Goal: Information Seeking & Learning: Check status

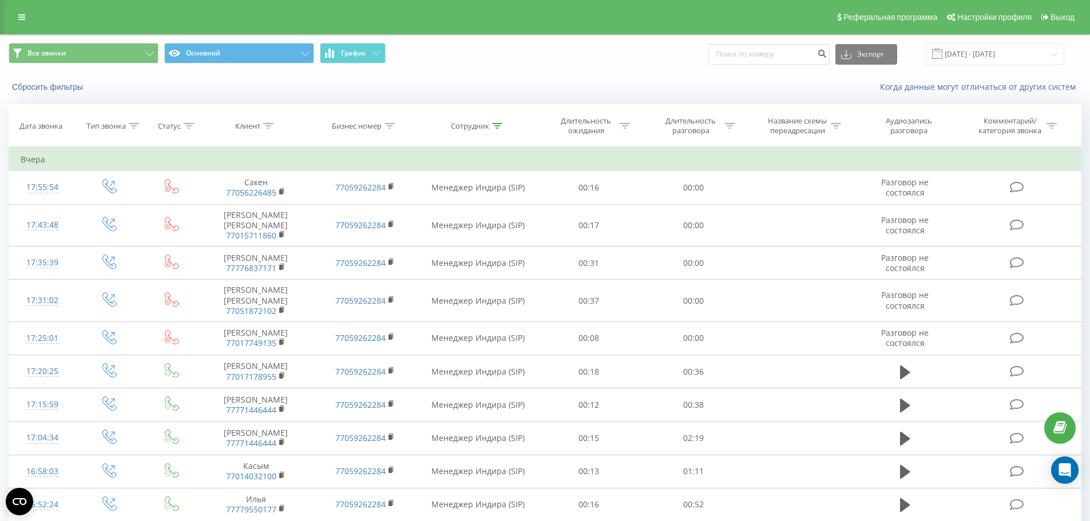
click at [23, 5] on div "Реферальная программа Настройки профиля Выход" at bounding box center [545, 17] width 1090 height 34
click at [22, 13] on icon at bounding box center [21, 17] width 7 height 8
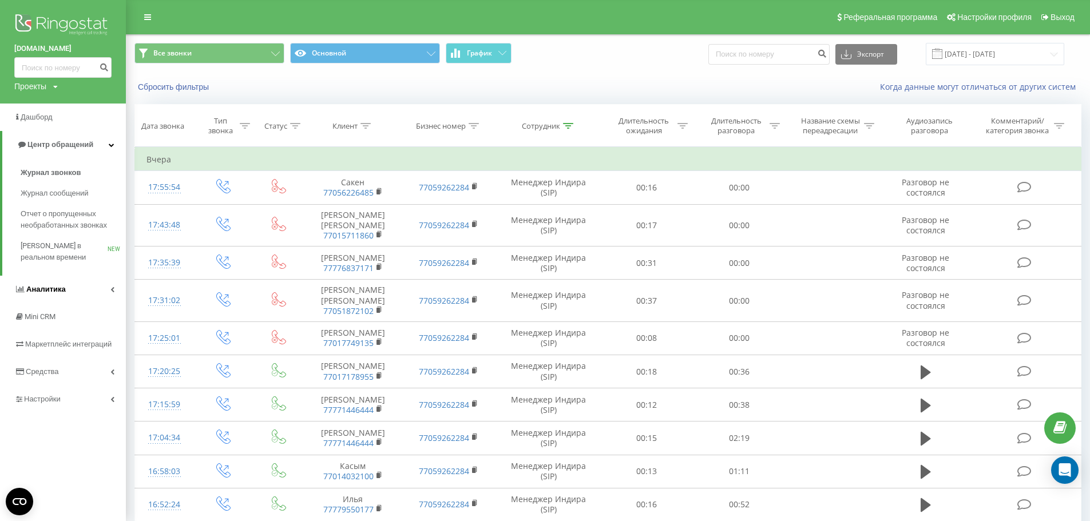
click at [41, 295] on span "Аналитика" at bounding box center [39, 289] width 51 height 11
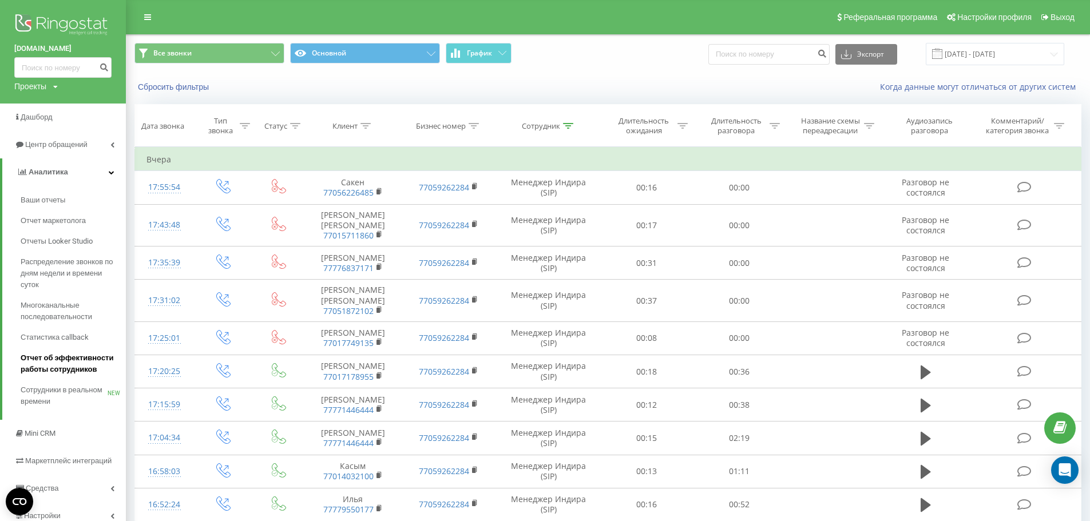
click at [40, 358] on span "Отчет об эффективности работы сотрудников" at bounding box center [71, 363] width 100 height 23
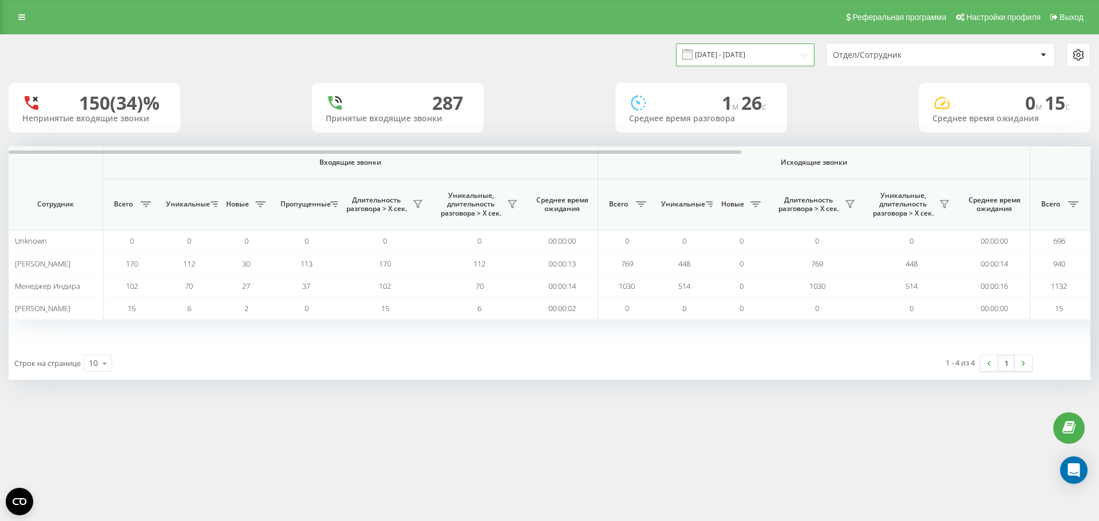
click at [796, 55] on input "[DATE] - [DATE]" at bounding box center [745, 54] width 138 height 22
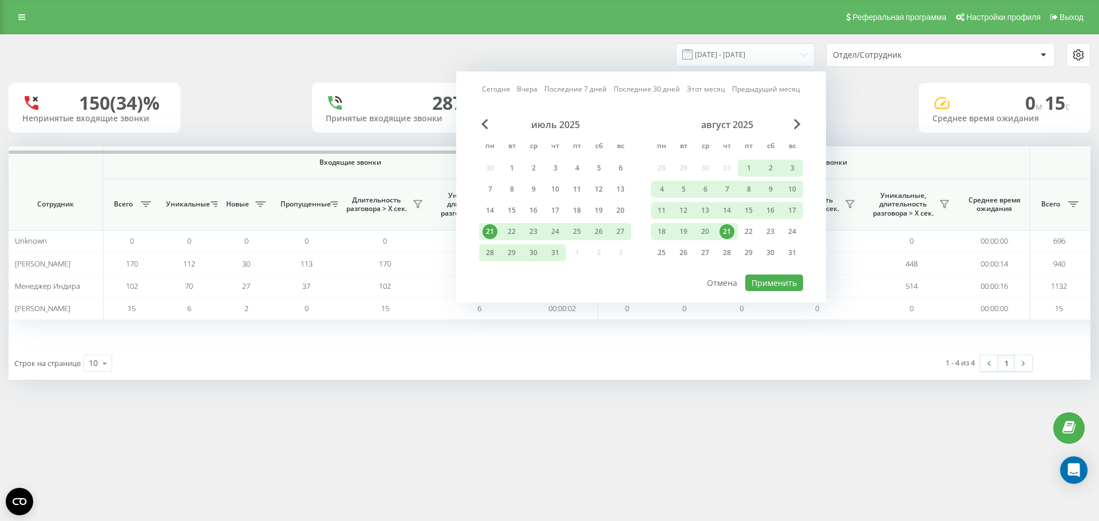
click at [499, 91] on link "Сегодня" at bounding box center [496, 89] width 28 height 11
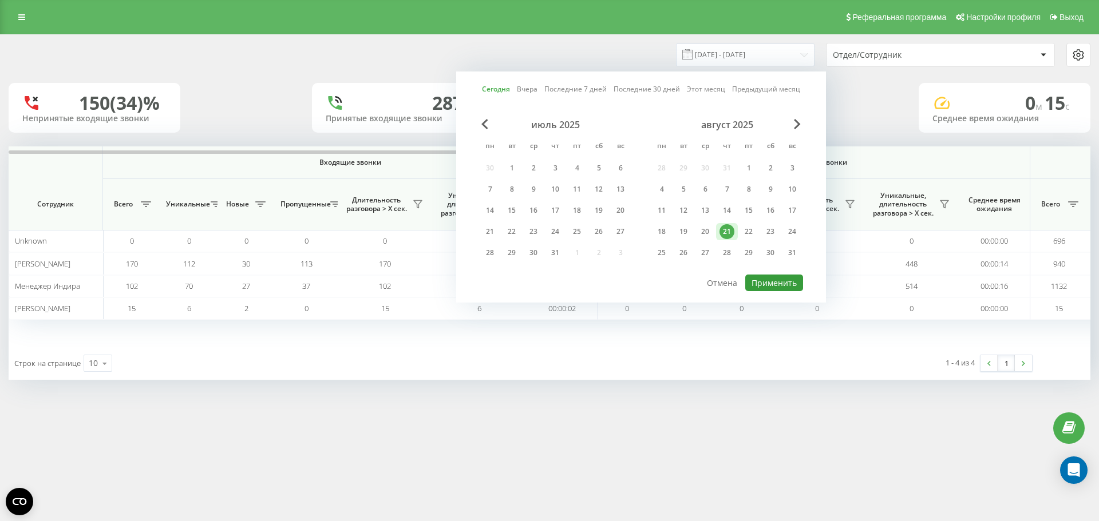
click at [766, 277] on button "Применить" at bounding box center [774, 283] width 58 height 17
type input "[DATE] - [DATE]"
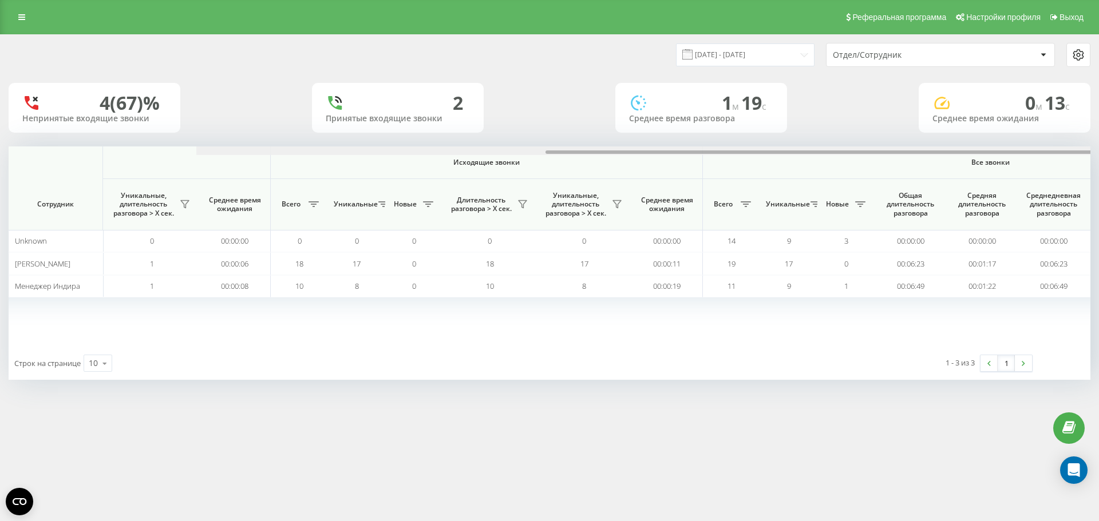
scroll to position [0, 515]
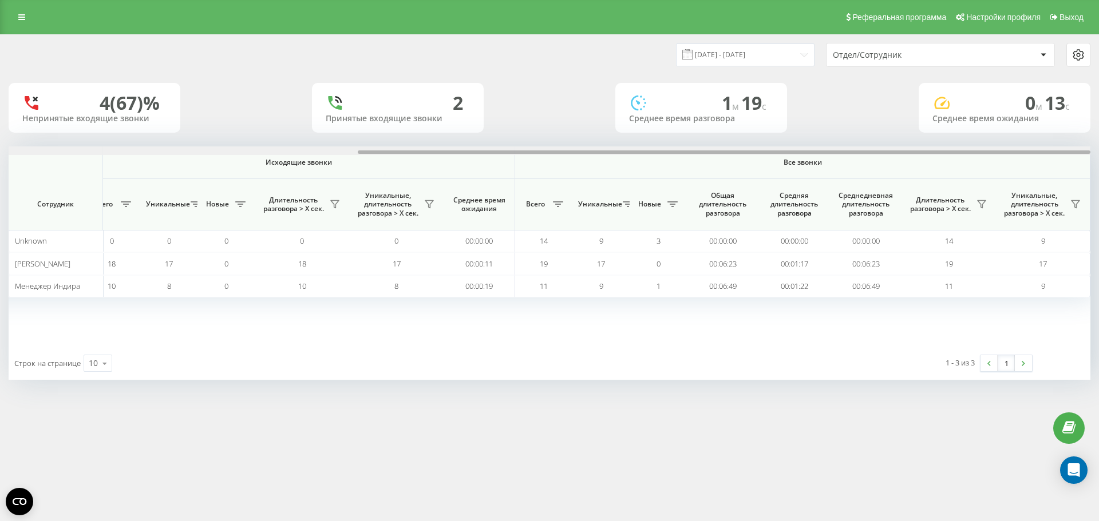
drag, startPoint x: 292, startPoint y: 152, endPoint x: 747, endPoint y: 145, distance: 455.5
click at [747, 145] on div "[DATE] - [DATE] Отдел/Сотрудник 4 (67)% Непринятые входящие звонки 2 Принятые в…" at bounding box center [549, 207] width 1081 height 345
